Goal: Navigation & Orientation: Understand site structure

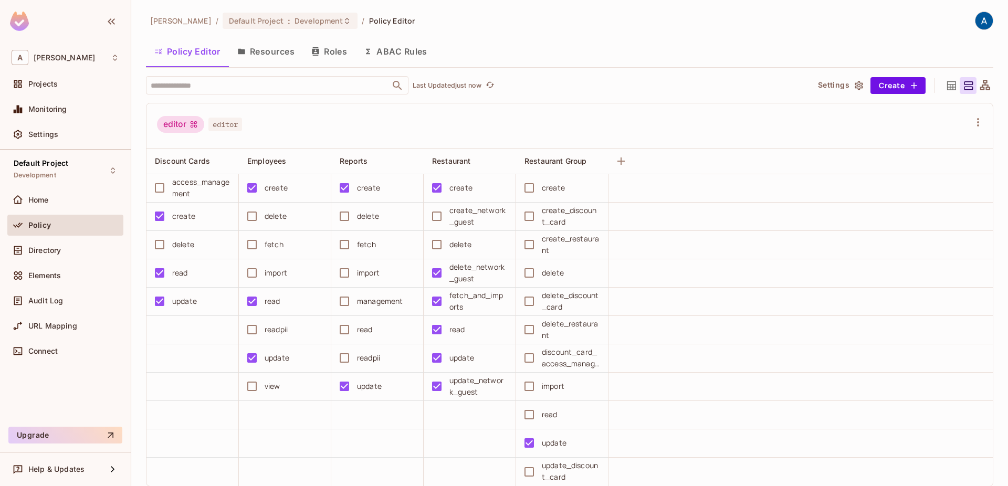
click at [267, 56] on button "Resources" at bounding box center [266, 51] width 74 height 26
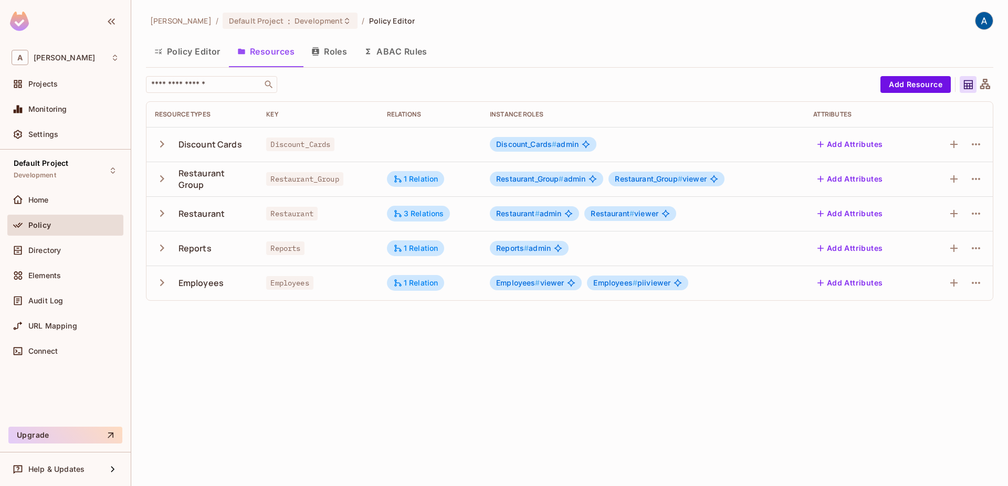
click at [165, 286] on icon "button" at bounding box center [162, 283] width 14 height 14
click at [163, 247] on icon "button" at bounding box center [162, 248] width 4 height 7
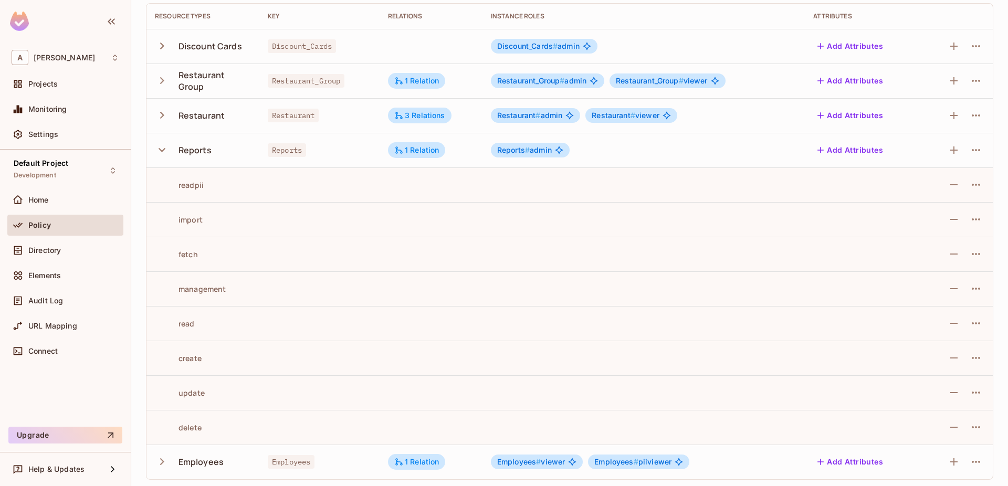
scroll to position [100, 0]
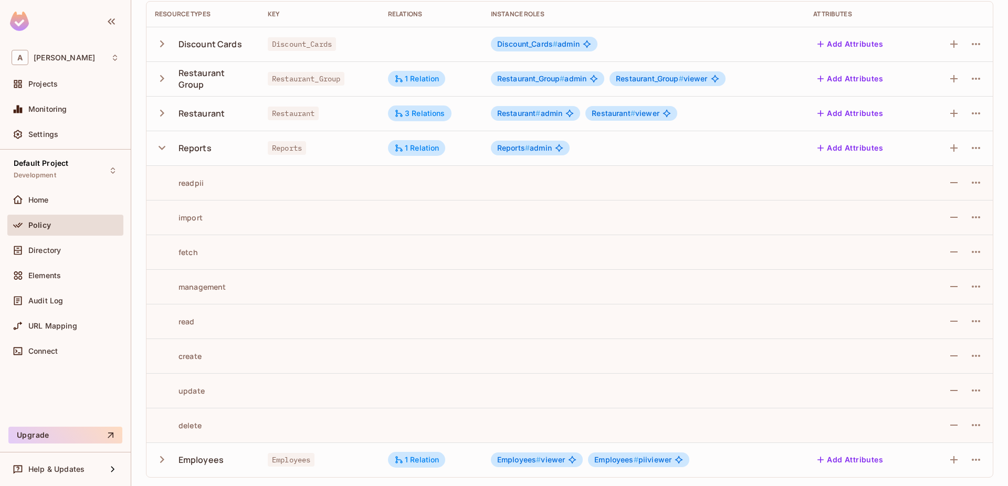
click at [167, 148] on icon "button" at bounding box center [162, 148] width 14 height 14
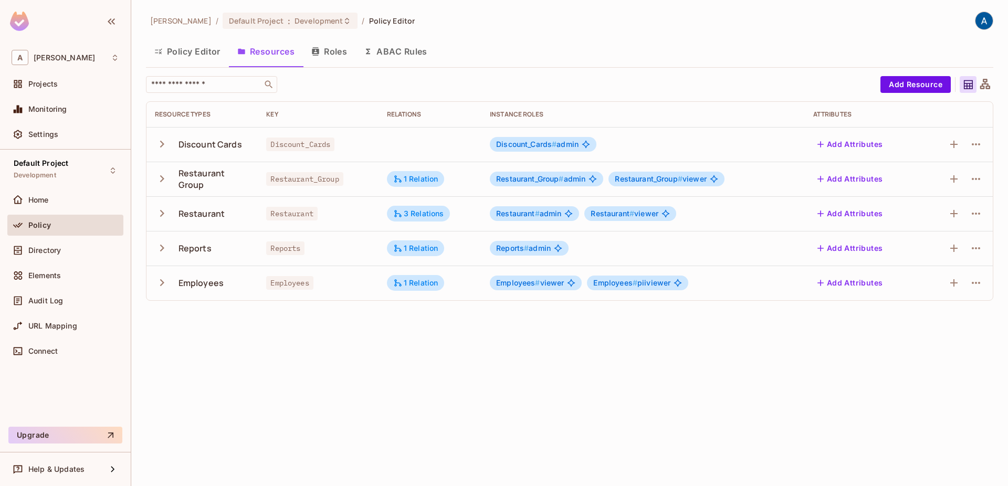
click at [344, 45] on button "Roles" at bounding box center [329, 51] width 53 height 26
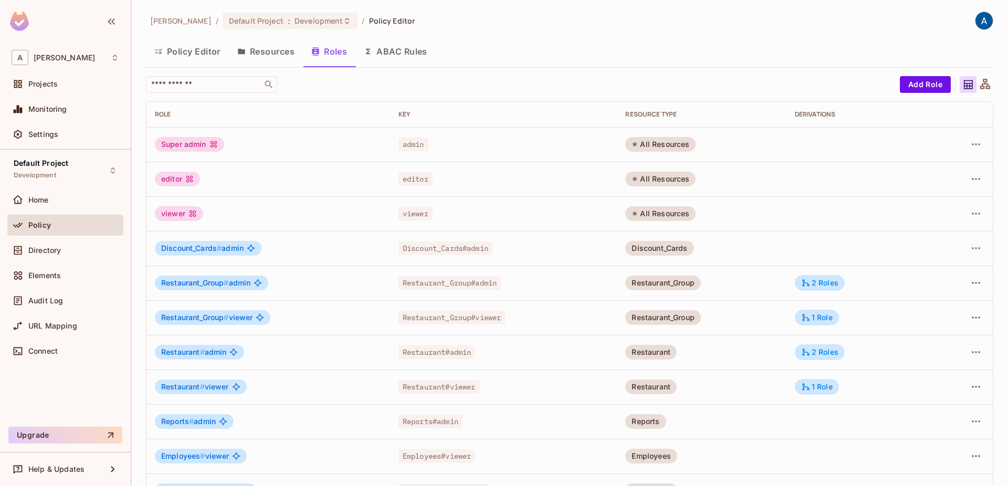
scroll to position [31, 0]
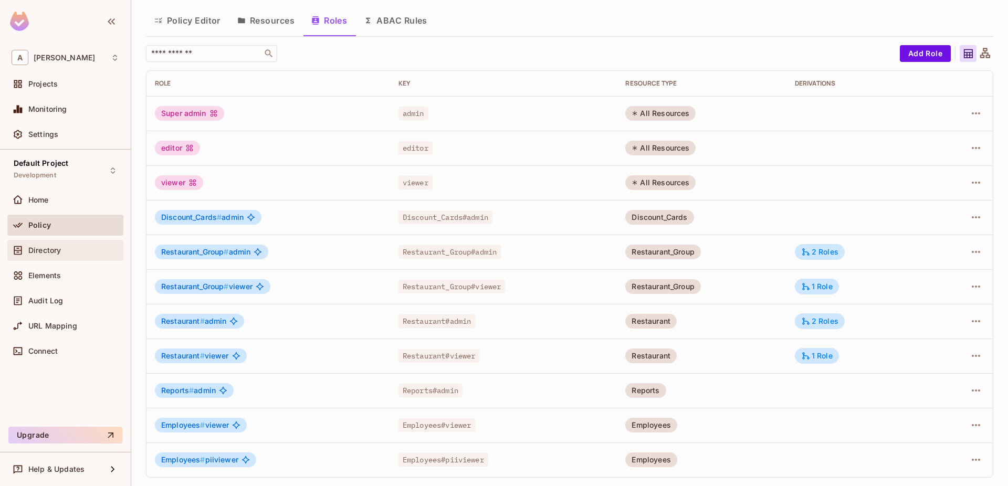
click at [46, 249] on span "Directory" at bounding box center [44, 250] width 33 height 8
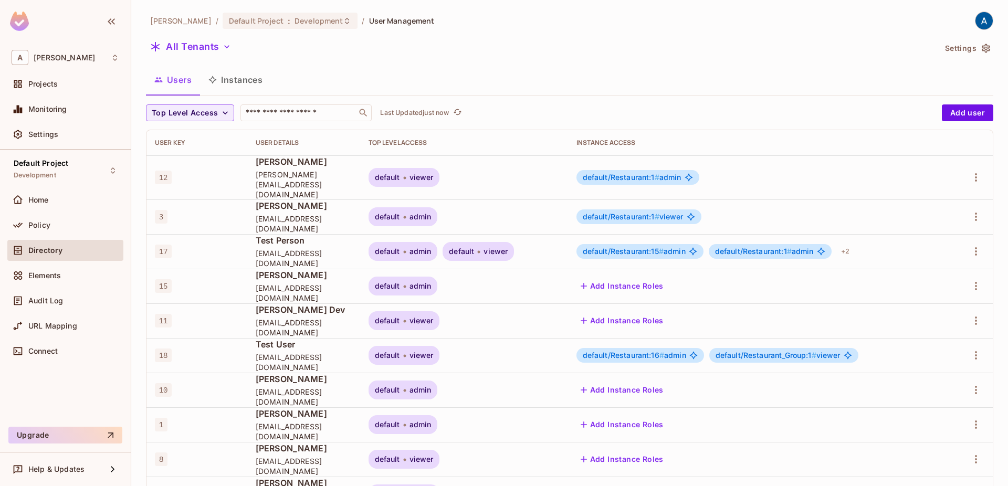
click at [246, 83] on button "Instances" at bounding box center [235, 80] width 71 height 26
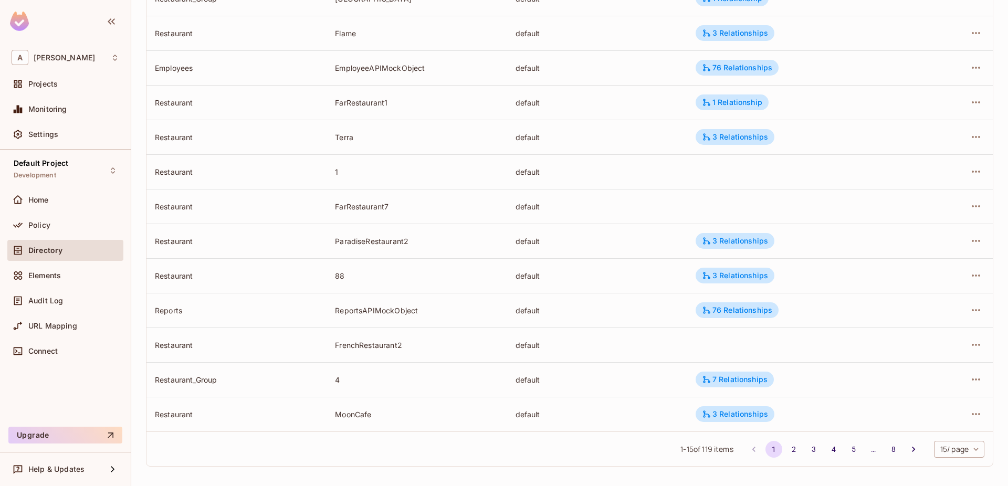
scroll to position [247, 0]
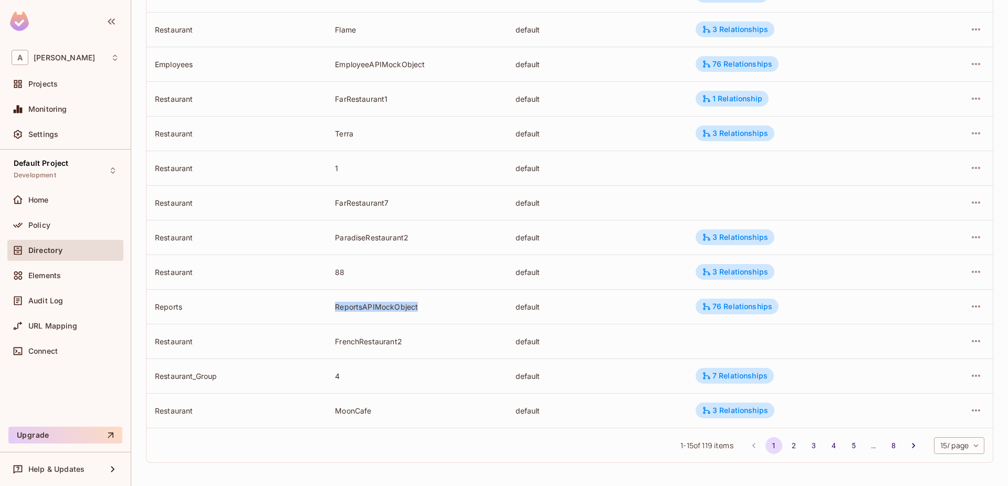
drag, startPoint x: 333, startPoint y: 306, endPoint x: 422, endPoint y: 315, distance: 89.2
click at [422, 315] on td "ReportsAPIMockObject" at bounding box center [417, 306] width 180 height 35
click at [738, 309] on div "76 Relationships" at bounding box center [737, 306] width 70 height 9
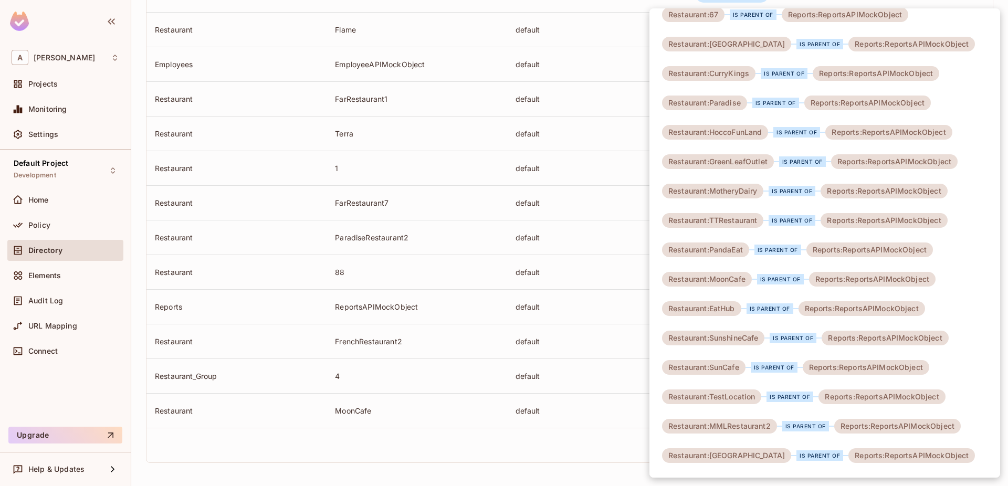
scroll to position [0, 0]
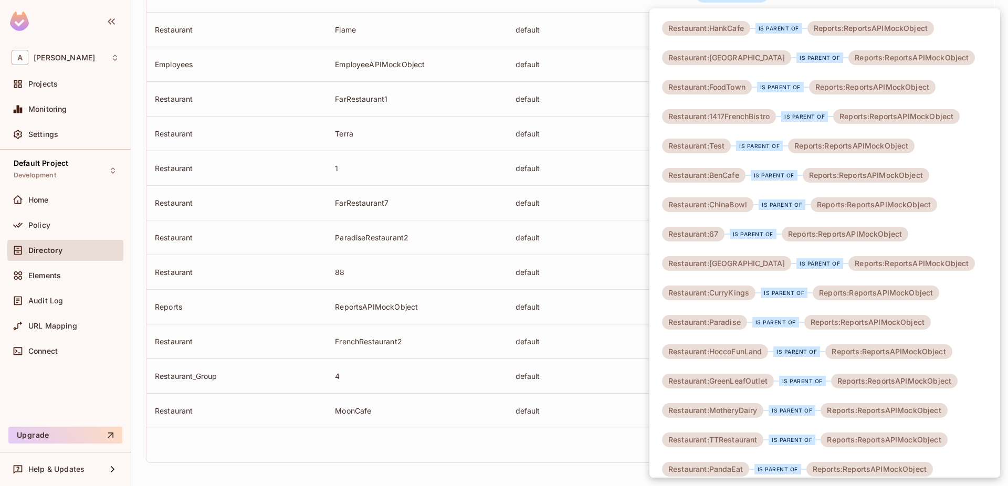
click at [572, 334] on div at bounding box center [504, 243] width 1008 height 486
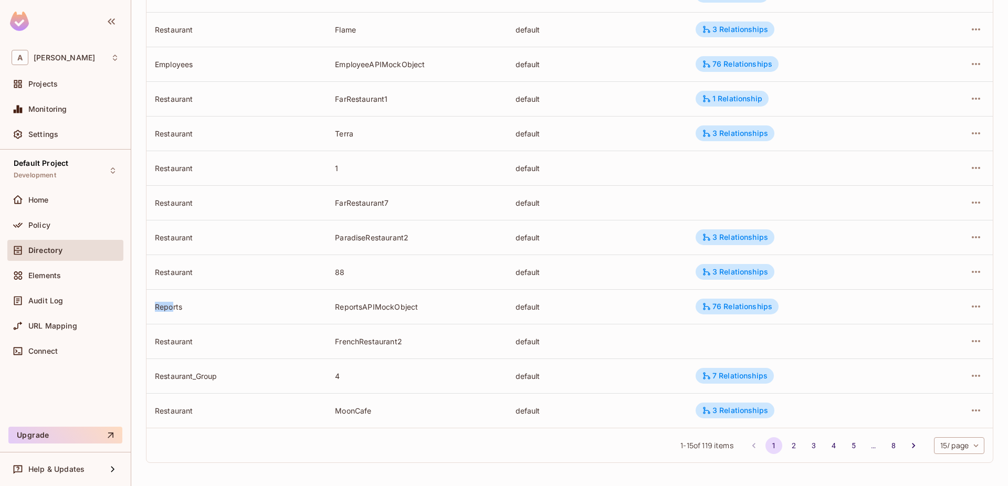
drag, startPoint x: 155, startPoint y: 307, endPoint x: 174, endPoint y: 307, distance: 18.4
click at [174, 307] on div "Reports" at bounding box center [236, 307] width 163 height 10
drag, startPoint x: 335, startPoint y: 314, endPoint x: 401, endPoint y: 306, distance: 66.2
click at [401, 306] on td "ReportsAPIMockObject" at bounding box center [417, 306] width 180 height 35
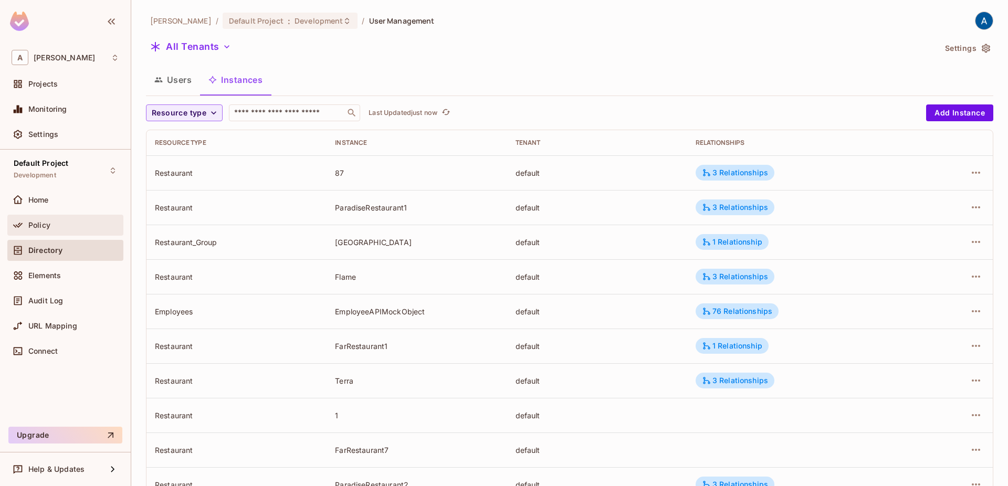
click at [70, 230] on div "Policy" at bounding box center [66, 225] width 108 height 13
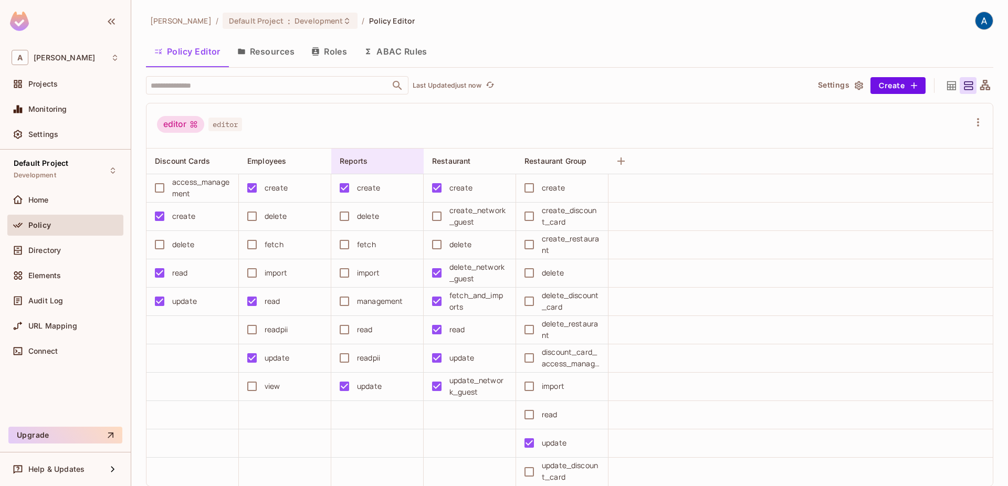
scroll to position [359, 0]
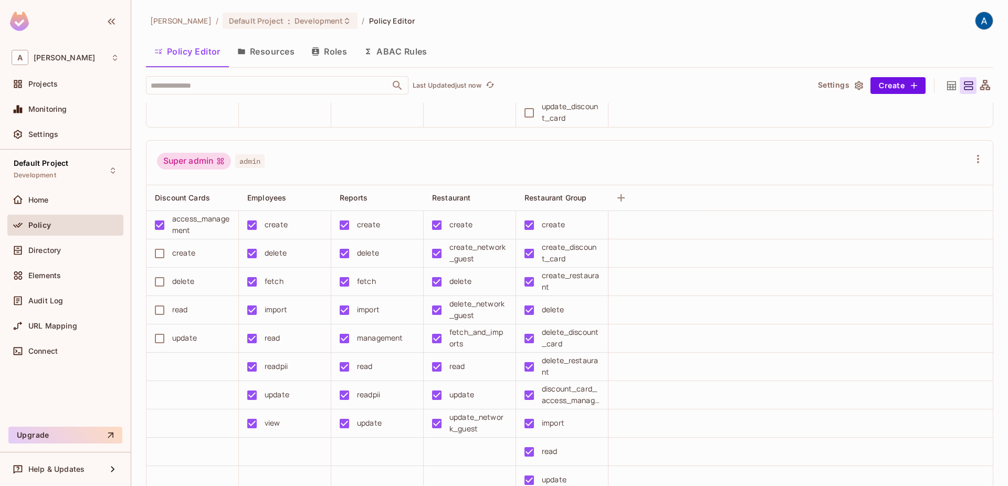
click at [420, 149] on div "Super admin admin" at bounding box center [569, 163] width 846 height 45
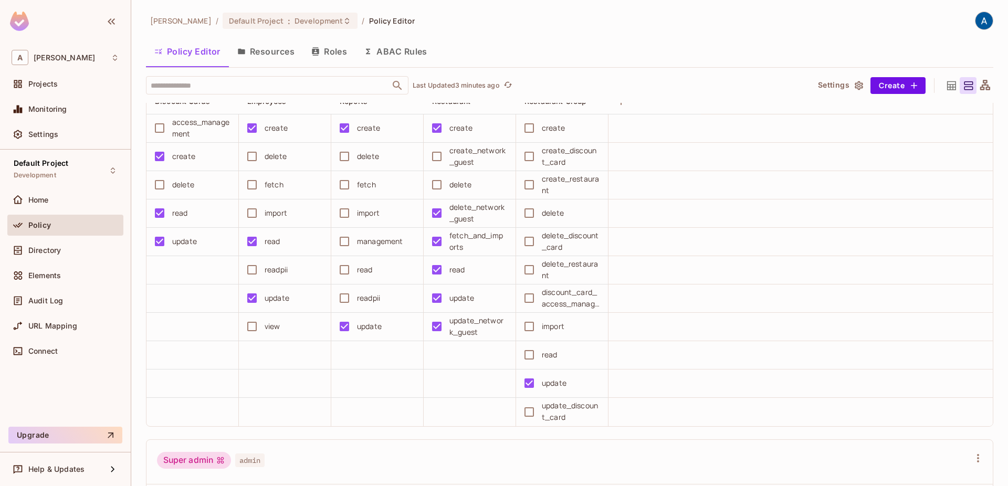
scroll to position [0, 0]
